Goal: Task Accomplishment & Management: Manage account settings

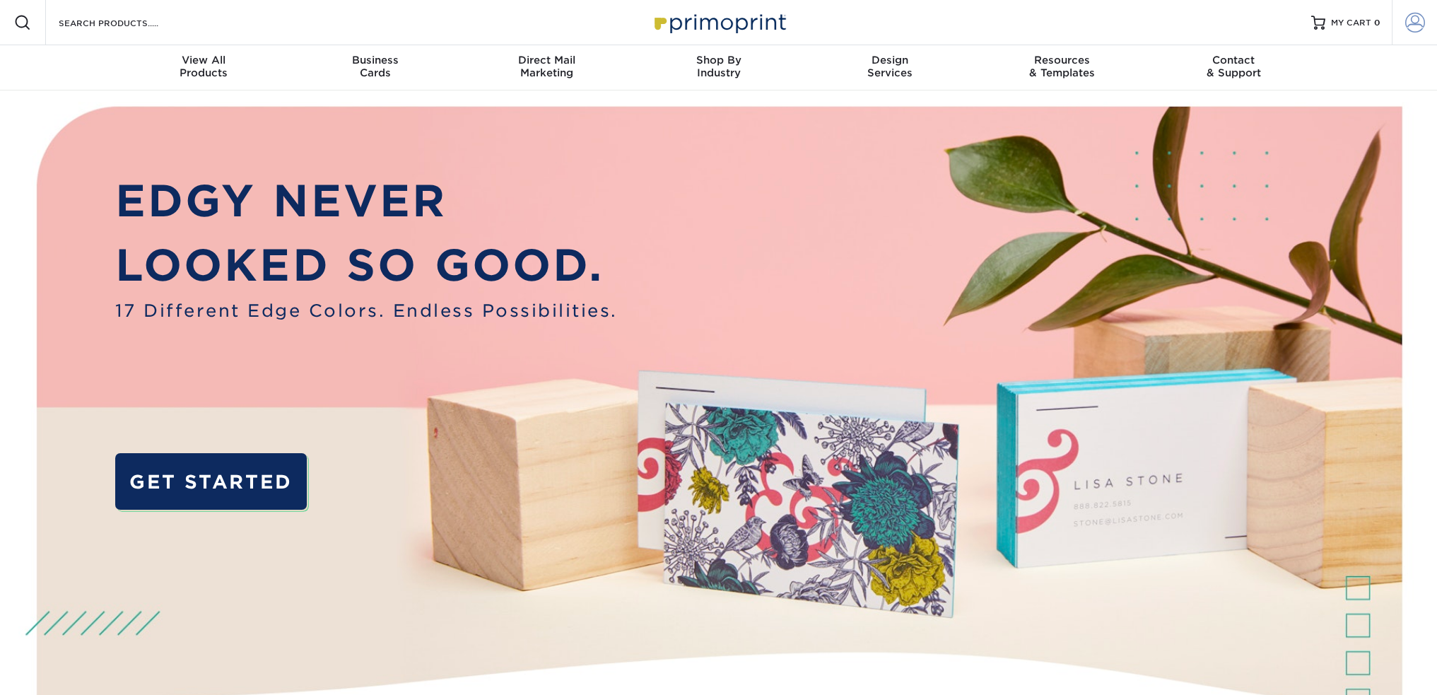
click at [1427, 19] on link "Account" at bounding box center [1414, 22] width 45 height 45
type input "[EMAIL_ADDRESS][DOMAIN_NAME]"
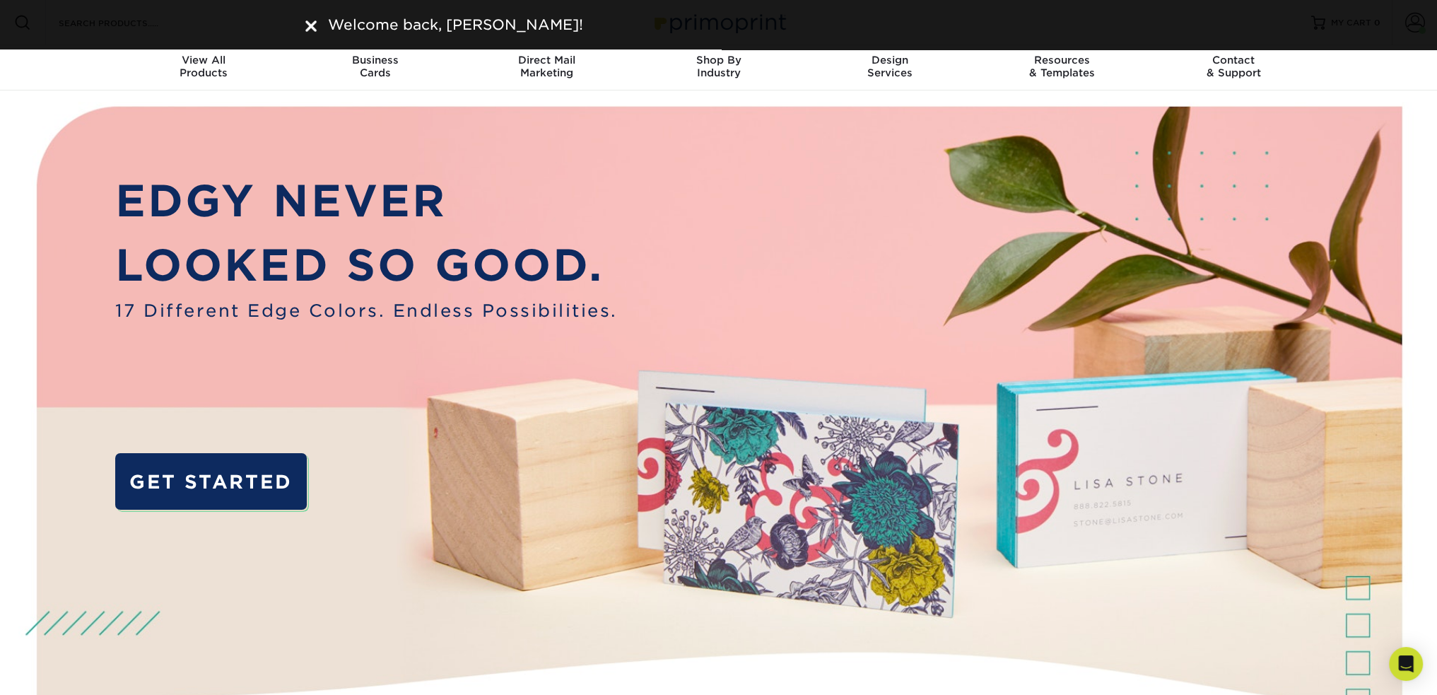
click at [307, 24] on div "Welcome back, [PERSON_NAME]!" at bounding box center [719, 24] width 848 height 21
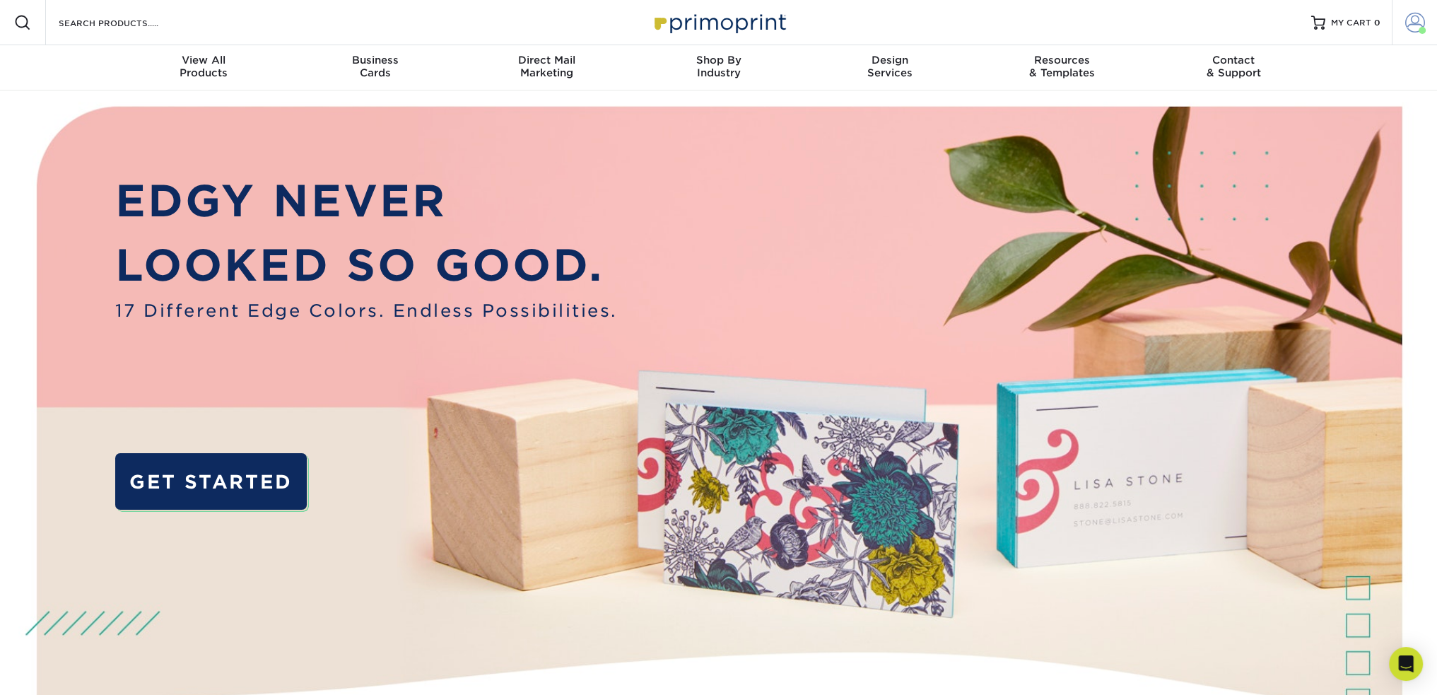
click at [1408, 28] on span at bounding box center [1415, 23] width 20 height 20
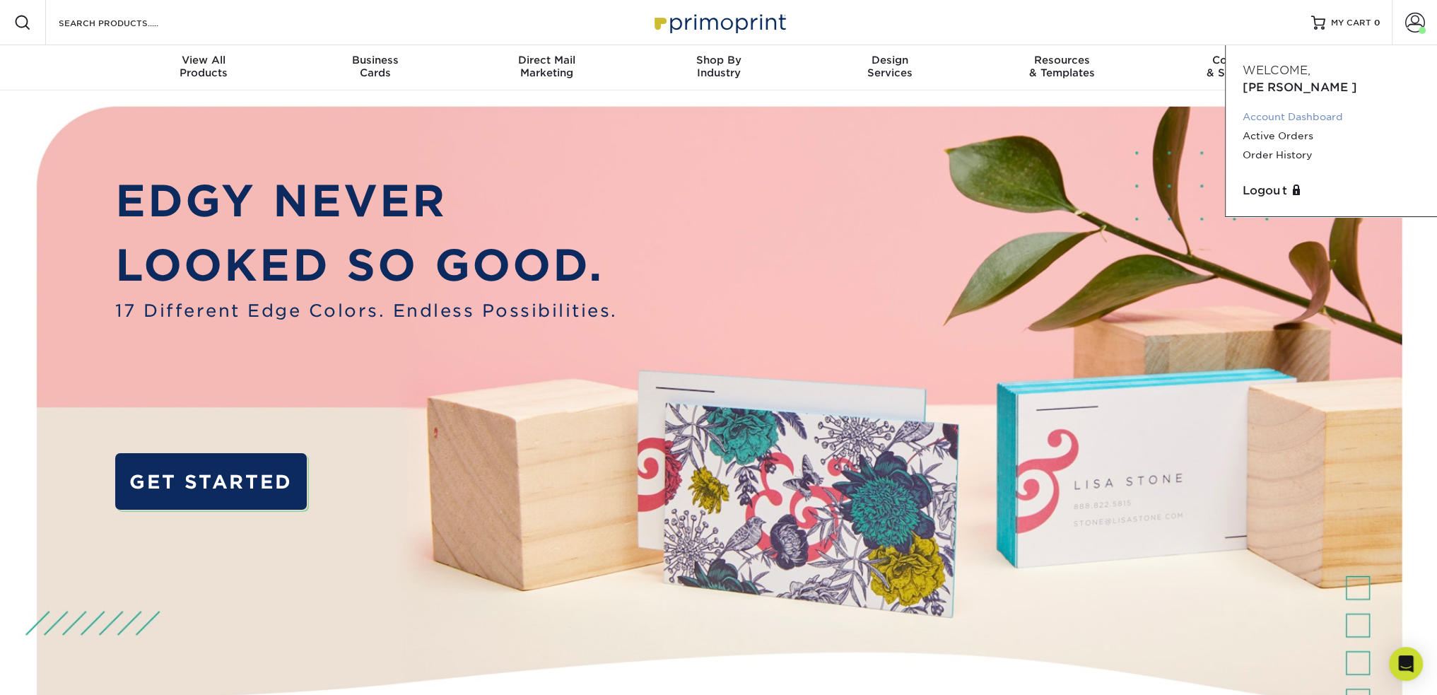
click at [1304, 107] on link "Account Dashboard" at bounding box center [1331, 116] width 177 height 19
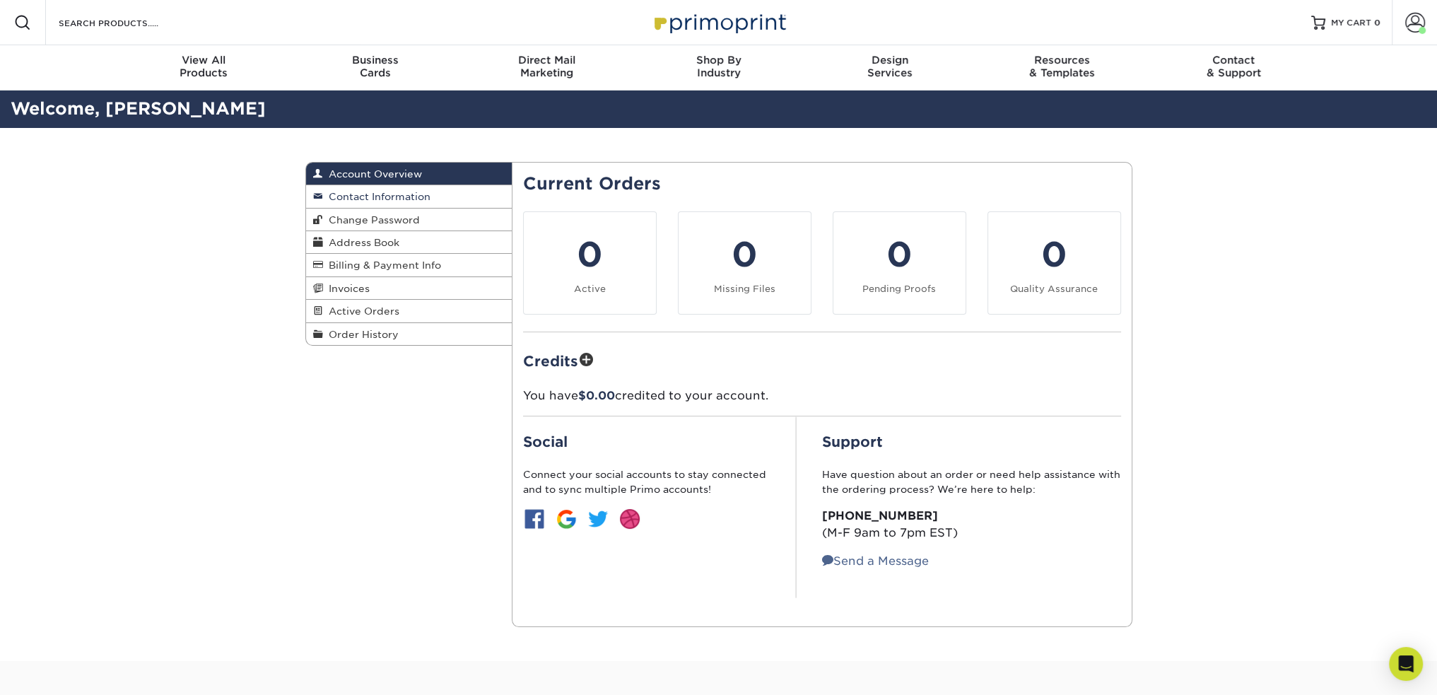
click at [423, 190] on link "Contact Information" at bounding box center [409, 196] width 206 height 23
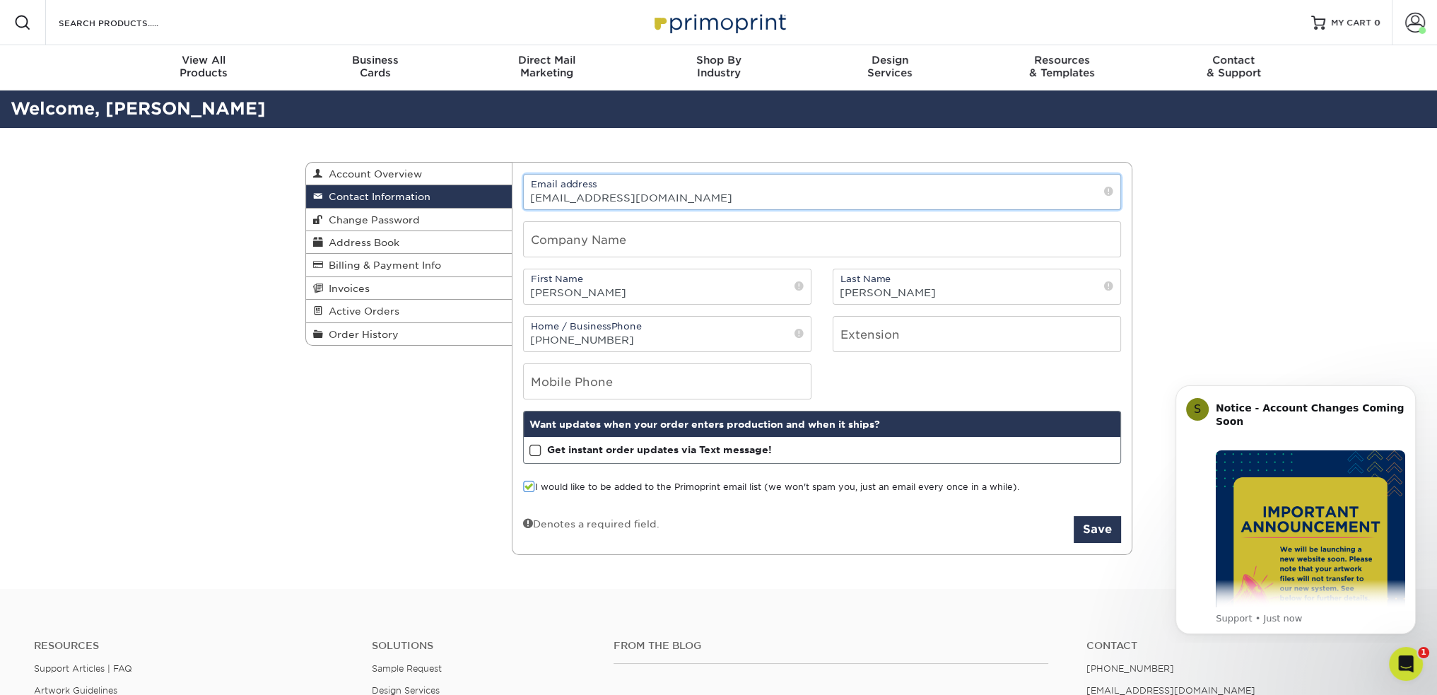
click at [672, 189] on input "[EMAIL_ADDRESS][DOMAIN_NAME]" at bounding box center [822, 192] width 597 height 35
drag, startPoint x: 713, startPoint y: 194, endPoint x: 387, endPoint y: 188, distance: 326.0
click at [387, 162] on div "Contact Information Account Overview Contact Information Change Password Addres…" at bounding box center [718, 162] width 827 height 0
click at [563, 199] on input "[EMAIL_ADDRESS][DOMAIN_NAME]" at bounding box center [822, 192] width 597 height 35
type input "tori@preludecapital.com"
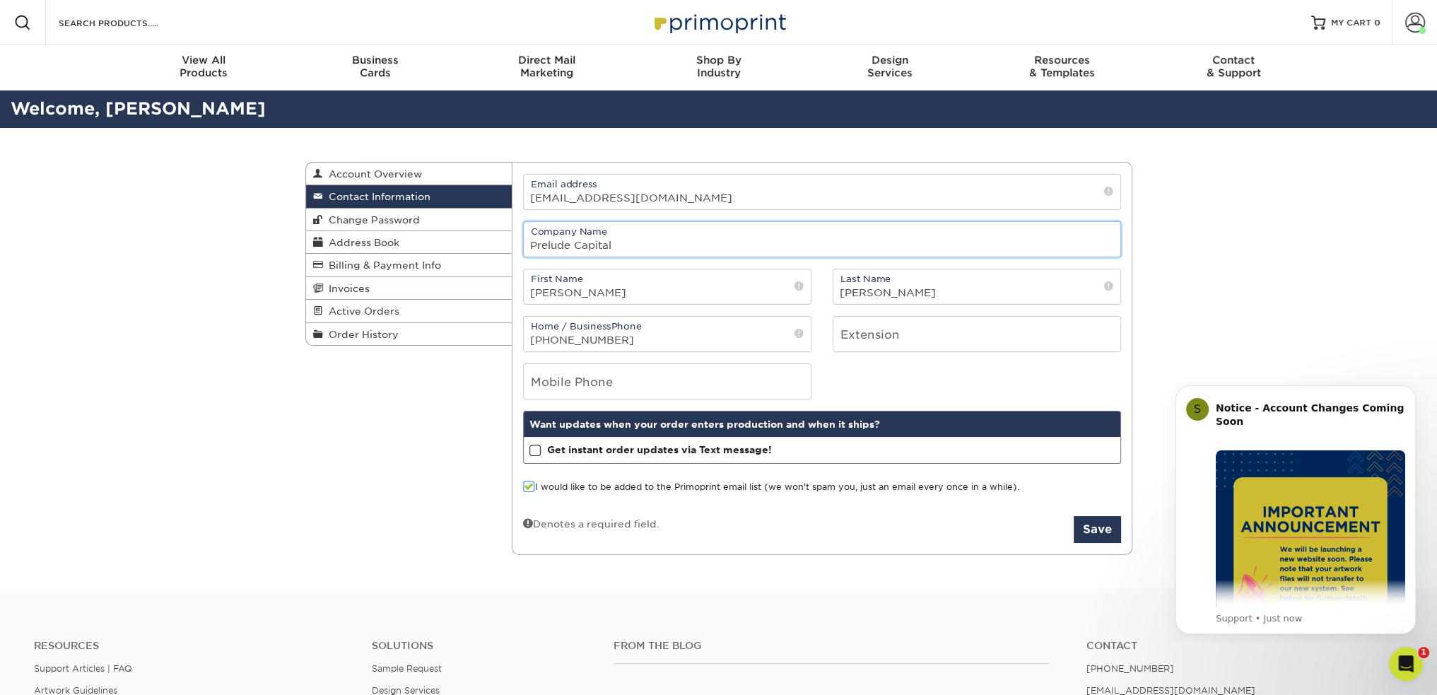
type input "Prelude Capital"
click at [659, 293] on input "Torii" at bounding box center [667, 286] width 287 height 35
type input "Tori"
type input "Castoro"
click at [621, 341] on input "(212) 317-7177" at bounding box center [667, 334] width 287 height 35
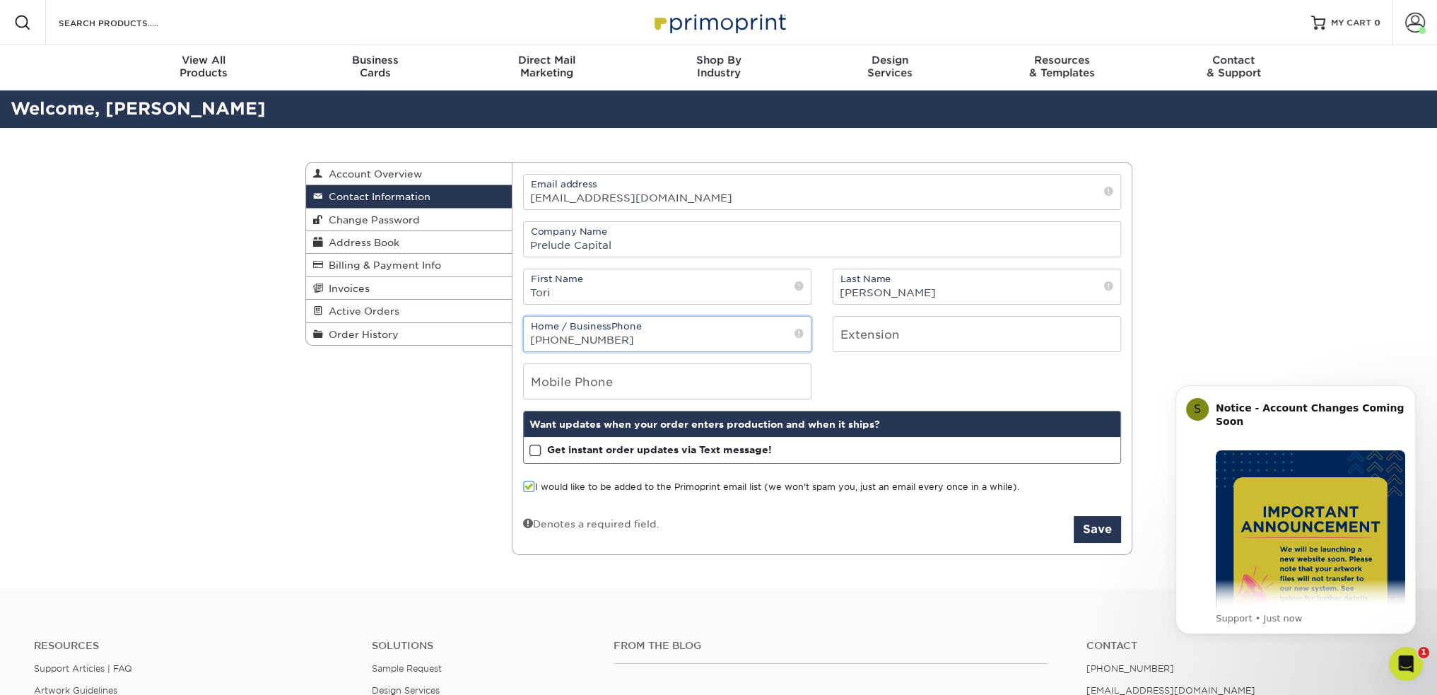
click at [623, 336] on input "(212) 317-7177" at bounding box center [667, 334] width 287 height 35
type input "(212) 3177169"
click at [529, 484] on span at bounding box center [529, 486] width 12 height 13
click at [0, 0] on input "I would like to be added to the Primoprint email list (we won't spam you, just …" at bounding box center [0, 0] width 0 height 0
click at [1082, 525] on button "Save" at bounding box center [1097, 529] width 47 height 27
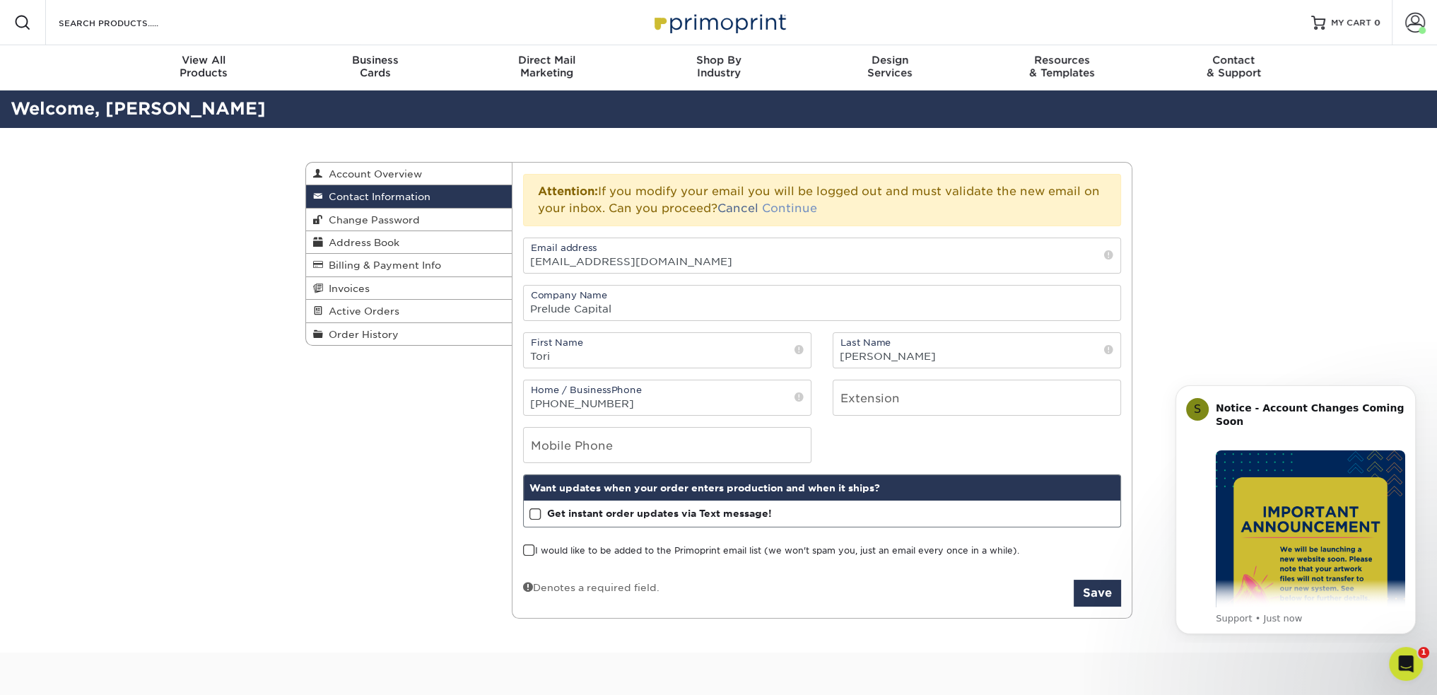
click at [797, 205] on link "Continue" at bounding box center [789, 207] width 55 height 13
